Goal: Task Accomplishment & Management: Manage account settings

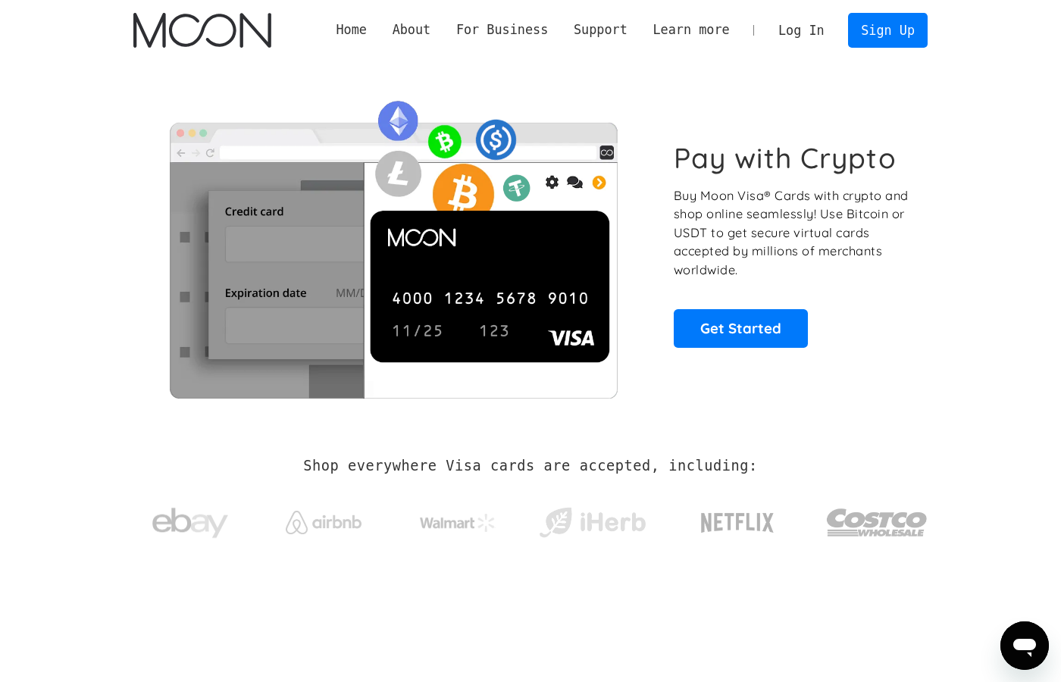
click at [800, 24] on link "Log In" at bounding box center [800, 30] width 71 height 33
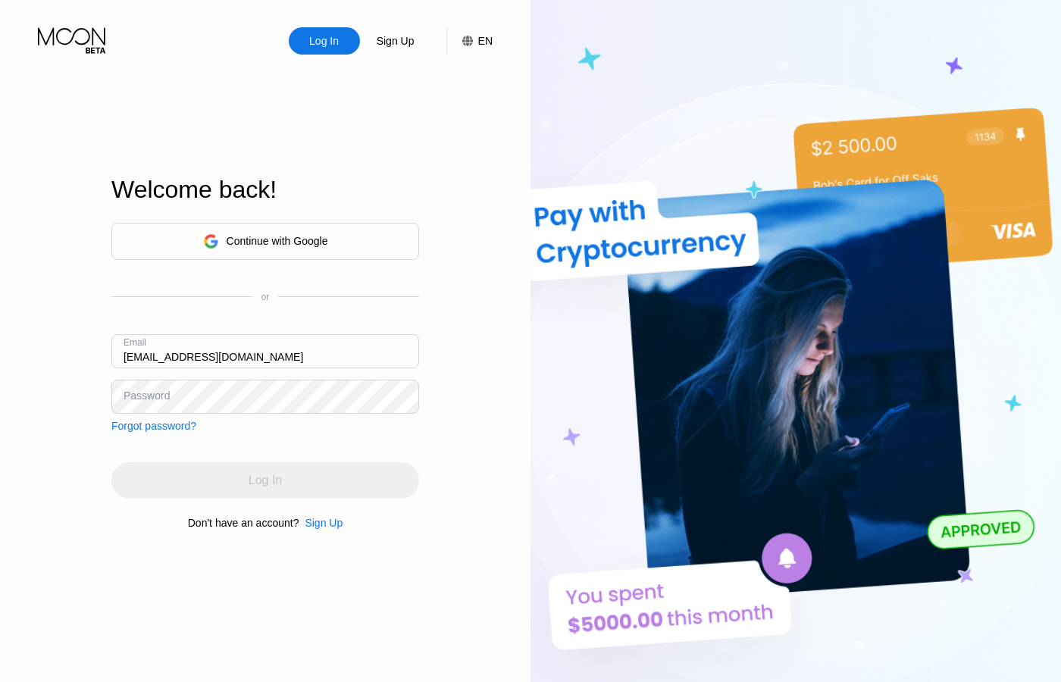
type input "[EMAIL_ADDRESS][DOMAIN_NAME]"
click at [125, 398] on div "Password" at bounding box center [147, 396] width 46 height 12
click at [159, 398] on div "Password" at bounding box center [147, 396] width 46 height 12
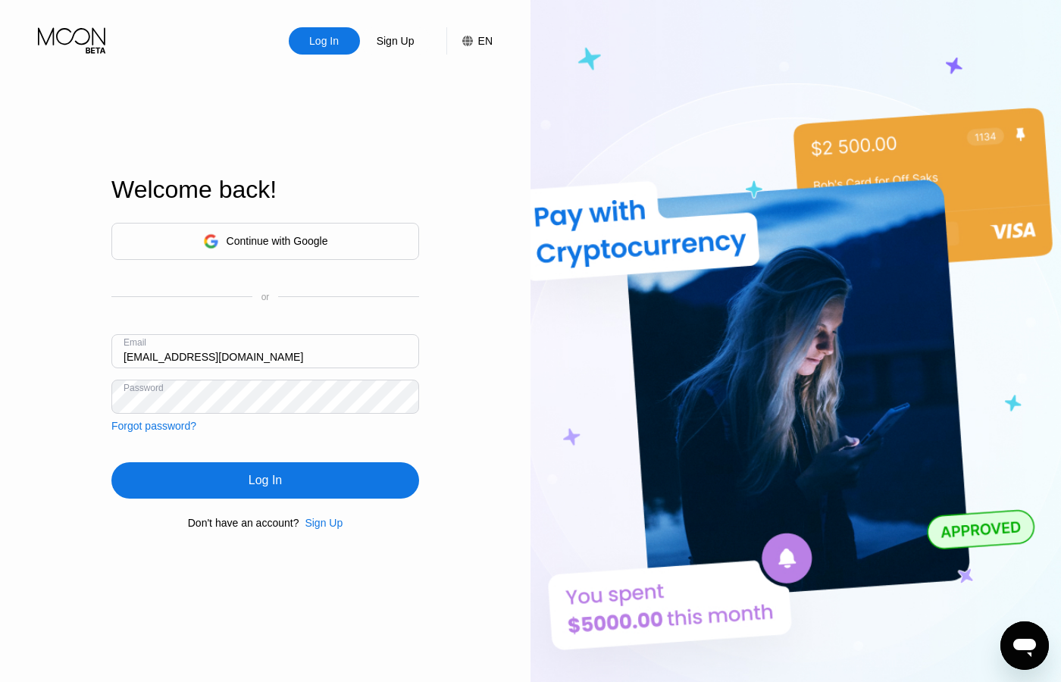
click at [167, 468] on div "Log In" at bounding box center [265, 480] width 308 height 36
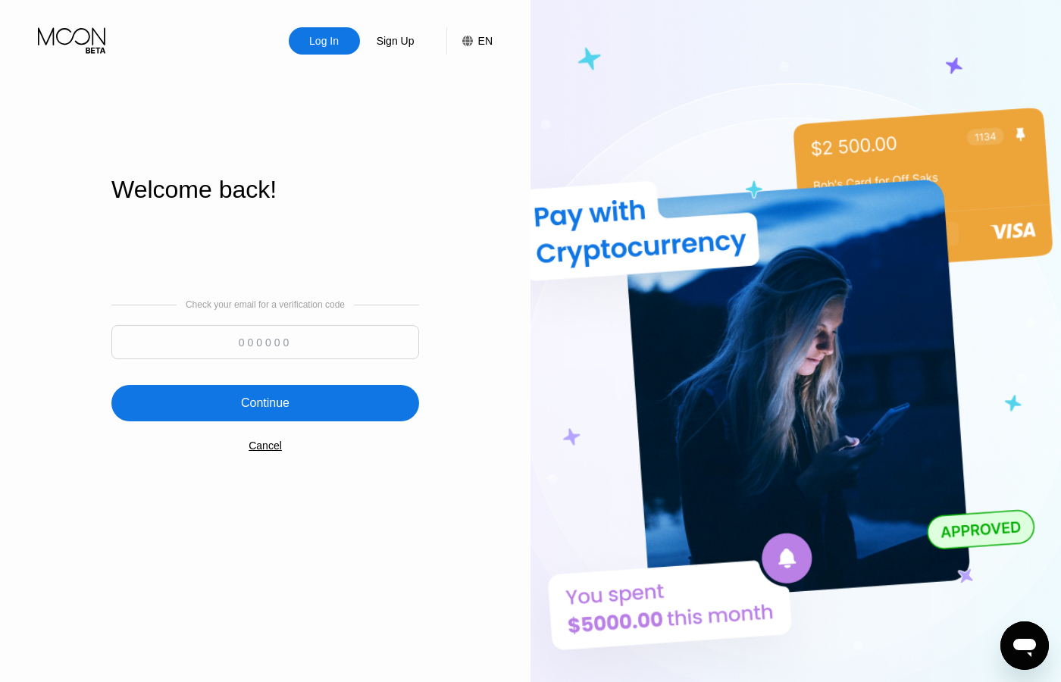
click at [359, 348] on input at bounding box center [265, 342] width 308 height 34
type input "892197"
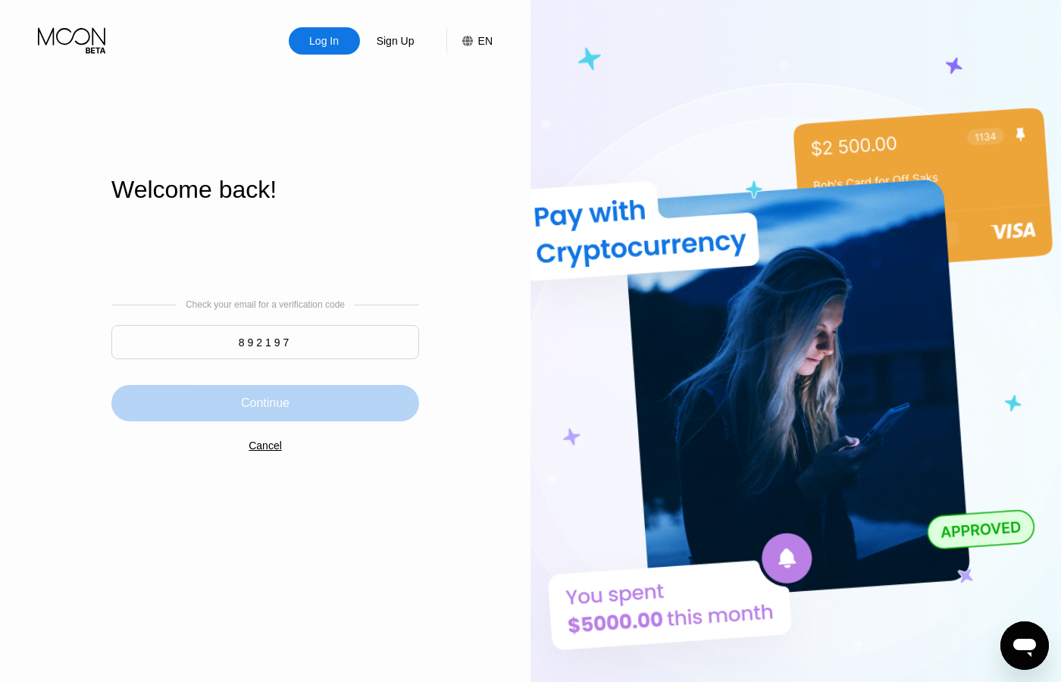
click at [350, 418] on div "Continue" at bounding box center [265, 403] width 308 height 36
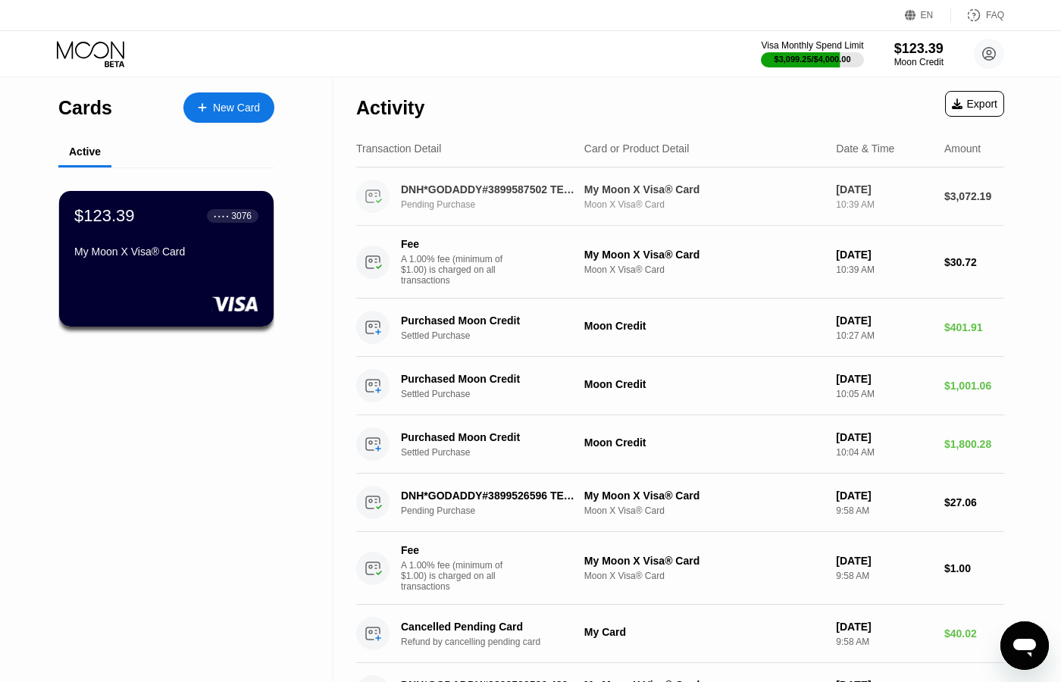
click at [530, 199] on div "DNH*GODADDY#3899587502 TEMPE US Pending Purchase" at bounding box center [498, 196] width 194 height 27
